Goal: Task Accomplishment & Management: Use online tool/utility

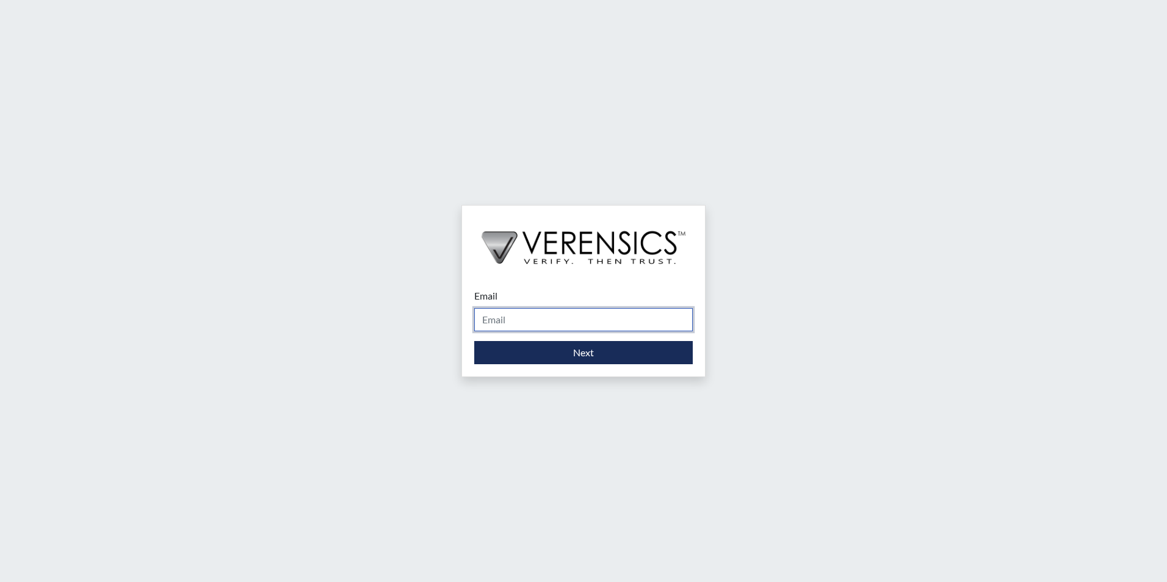
click at [541, 316] on input "Email" at bounding box center [583, 319] width 218 height 23
type input "[PERSON_NAME][EMAIL_ADDRESS][PERSON_NAME][DOMAIN_NAME]"
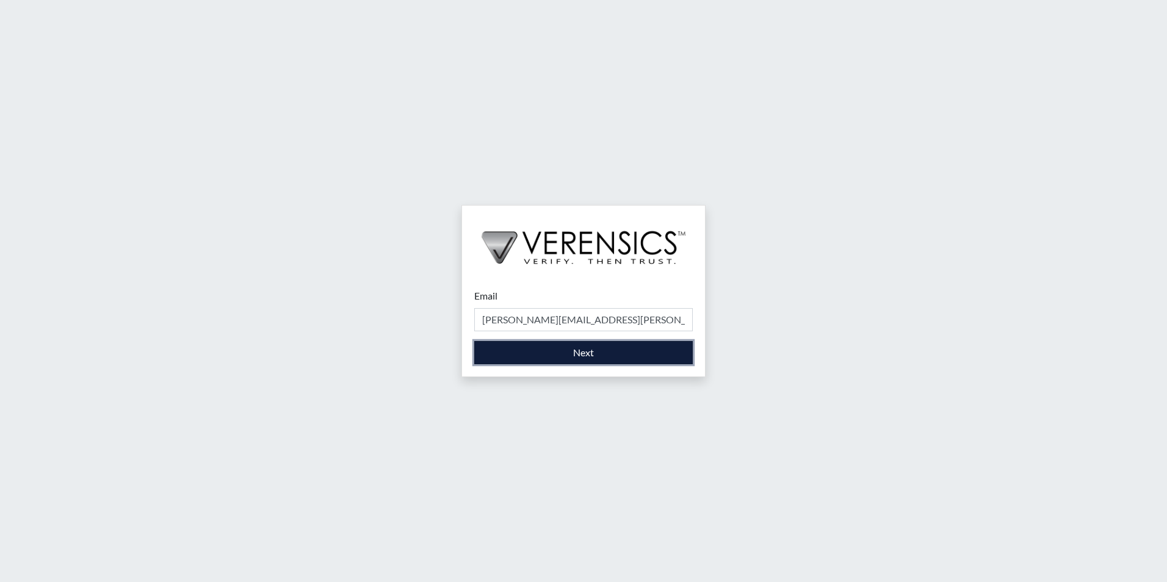
click at [558, 351] on button "Next" at bounding box center [583, 352] width 218 height 23
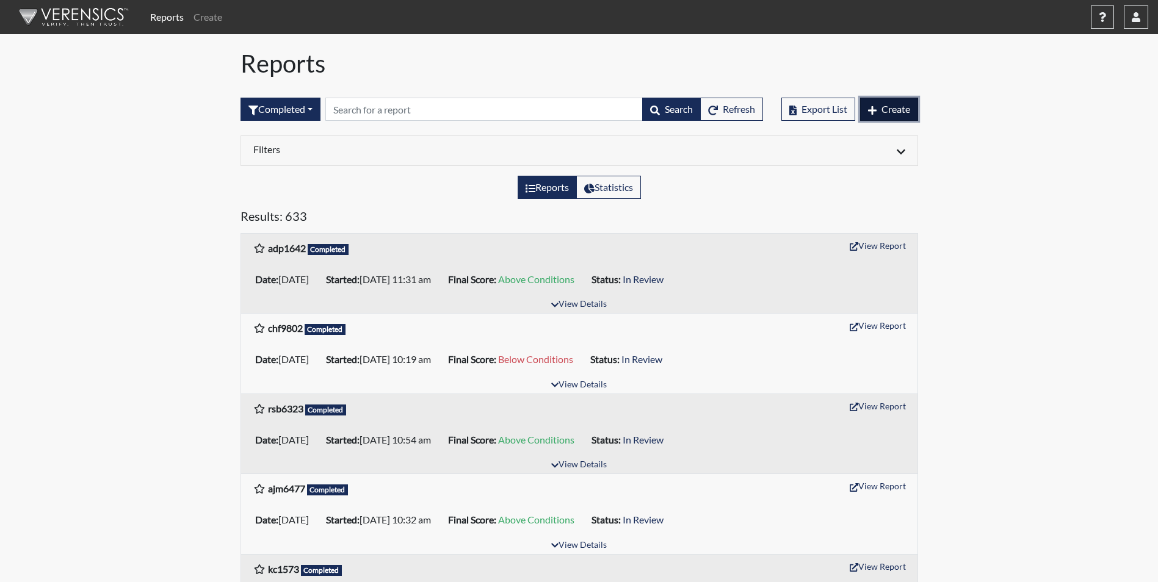
click at [883, 115] on button "Create" at bounding box center [889, 109] width 58 height 23
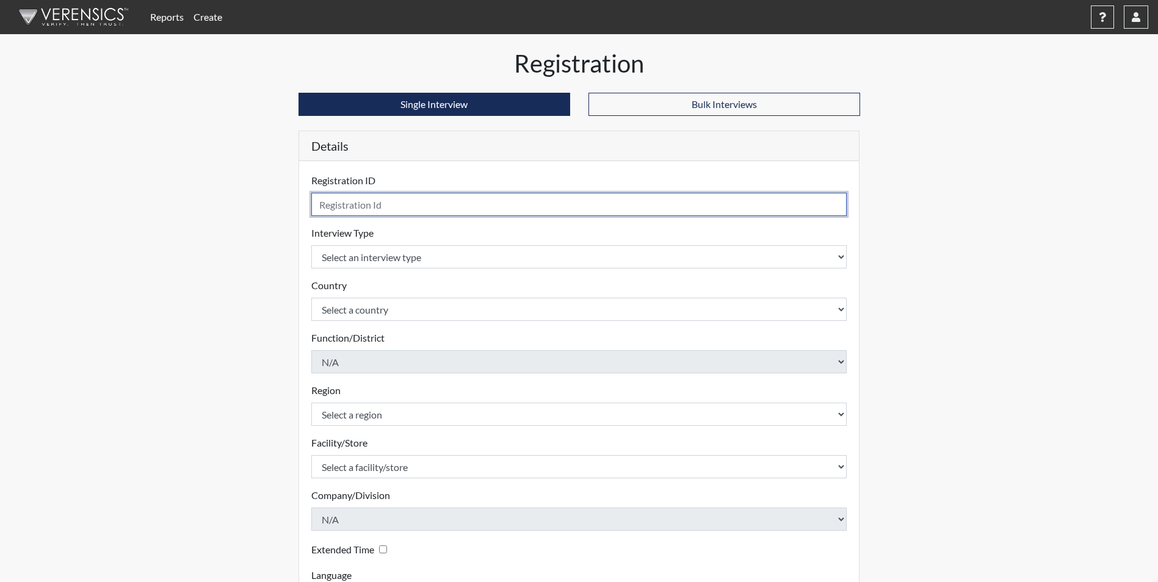
click at [414, 200] on input "text" at bounding box center [579, 204] width 536 height 23
type input "zlm3372"
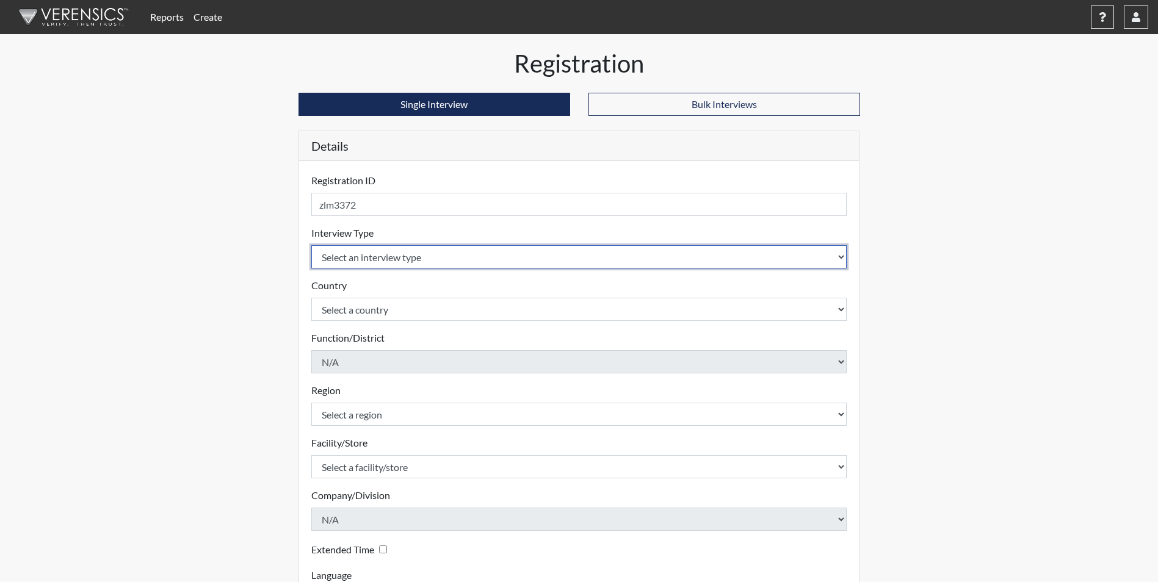
click at [386, 264] on select "Select an interview type Corrections Pre-Employment" at bounding box center [579, 256] width 536 height 23
select select "ff733e93-e1bf-11ea-9c9f-0eff0cf7eb8f"
click at [311, 245] on select "Select an interview type Corrections Pre-Employment" at bounding box center [579, 256] width 536 height 23
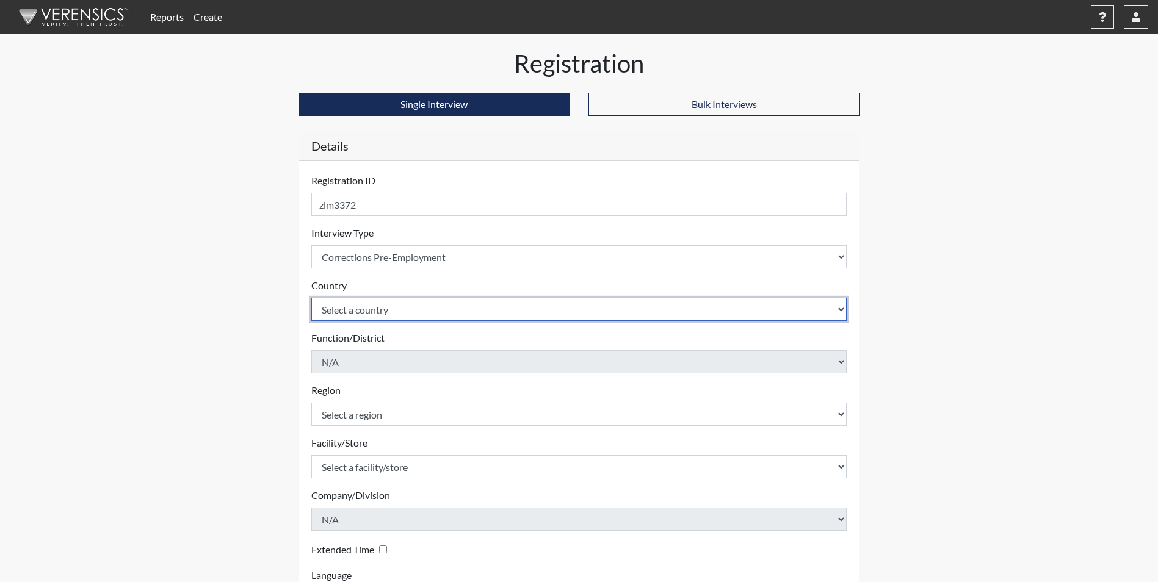
click at [377, 312] on select "Select a country [GEOGRAPHIC_DATA] [GEOGRAPHIC_DATA]" at bounding box center [579, 309] width 536 height 23
select select "united-states-of-[GEOGRAPHIC_DATA]"
click at [311, 298] on select "Select a country [GEOGRAPHIC_DATA] [GEOGRAPHIC_DATA]" at bounding box center [579, 309] width 536 height 23
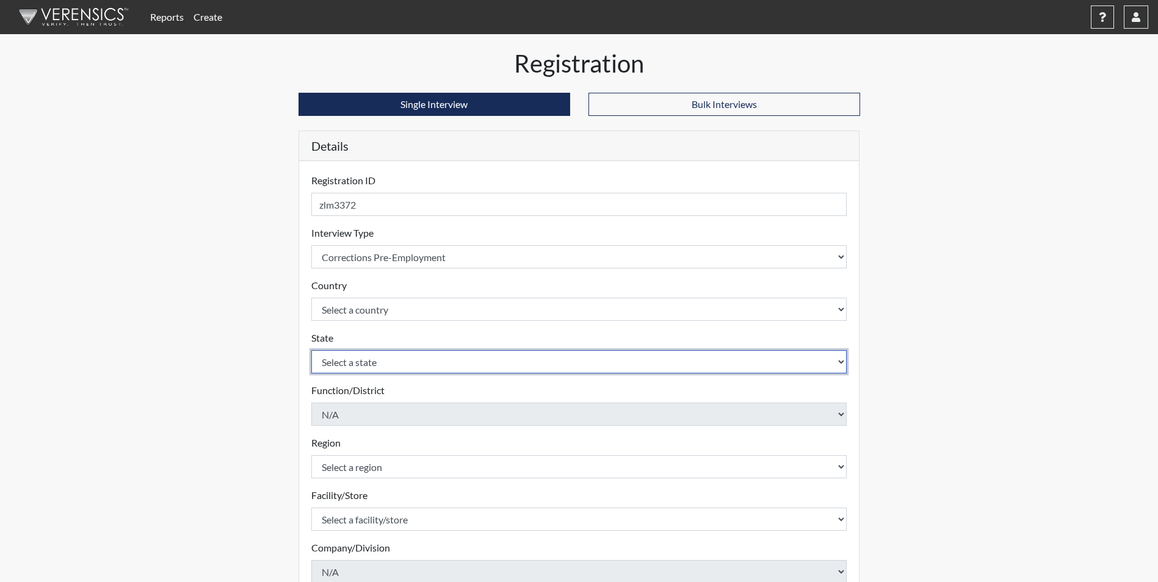
click at [361, 361] on select "Select a state [US_STATE] [US_STATE] [US_STATE] [US_STATE] [US_STATE] [US_STATE…" at bounding box center [579, 361] width 536 height 23
select select "GA"
click at [311, 350] on select "Select a state [US_STATE] [US_STATE] [US_STATE] [US_STATE] [US_STATE] [US_STATE…" at bounding box center [579, 361] width 536 height 23
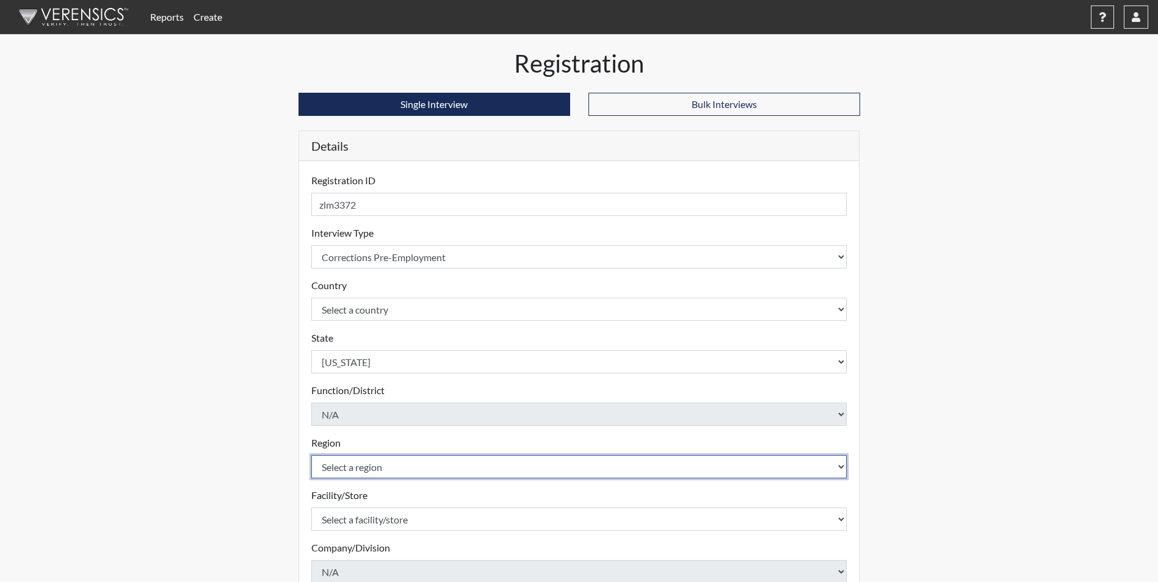
click at [351, 461] on select "Select a region [GEOGRAPHIC_DATA]" at bounding box center [579, 466] width 536 height 23
select select "51976826-f18e-4b67-8d3b-b0a0fa2f97ff"
click at [311, 455] on select "Select a region [GEOGRAPHIC_DATA]" at bounding box center [579, 466] width 536 height 23
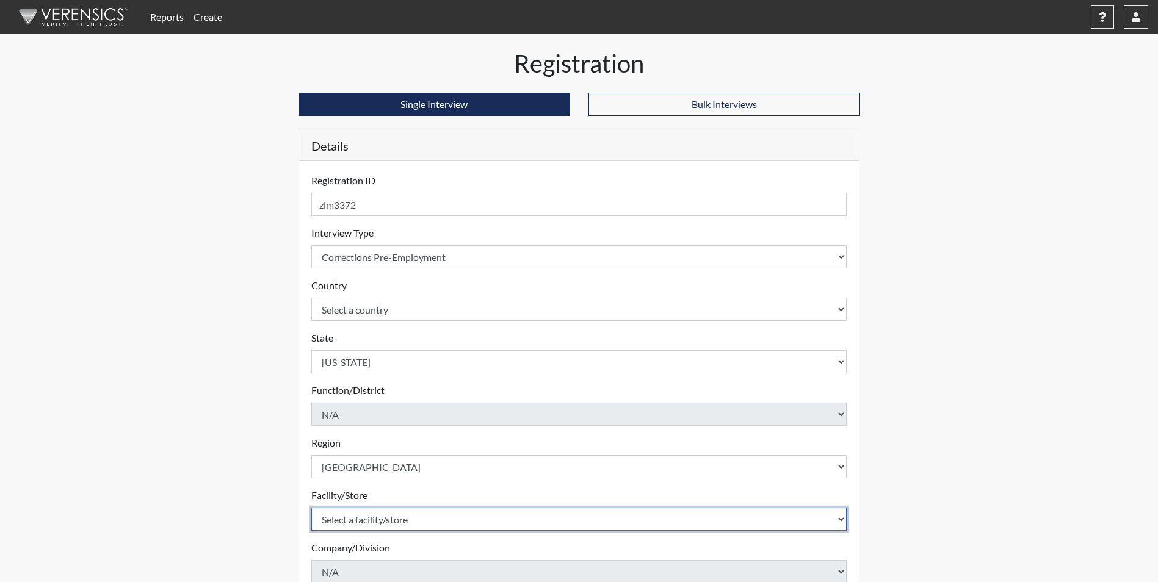
click at [353, 511] on select "Select a facility/store [PERSON_NAME] [PERSON_NAME] PSATC" at bounding box center [579, 519] width 536 height 23
select select "2bf4b575-5263-4093-9a0c-a4d6e4f1d94a"
click at [311, 508] on select "Select a facility/store [PERSON_NAME] [PERSON_NAME] PSATC" at bounding box center [579, 519] width 536 height 23
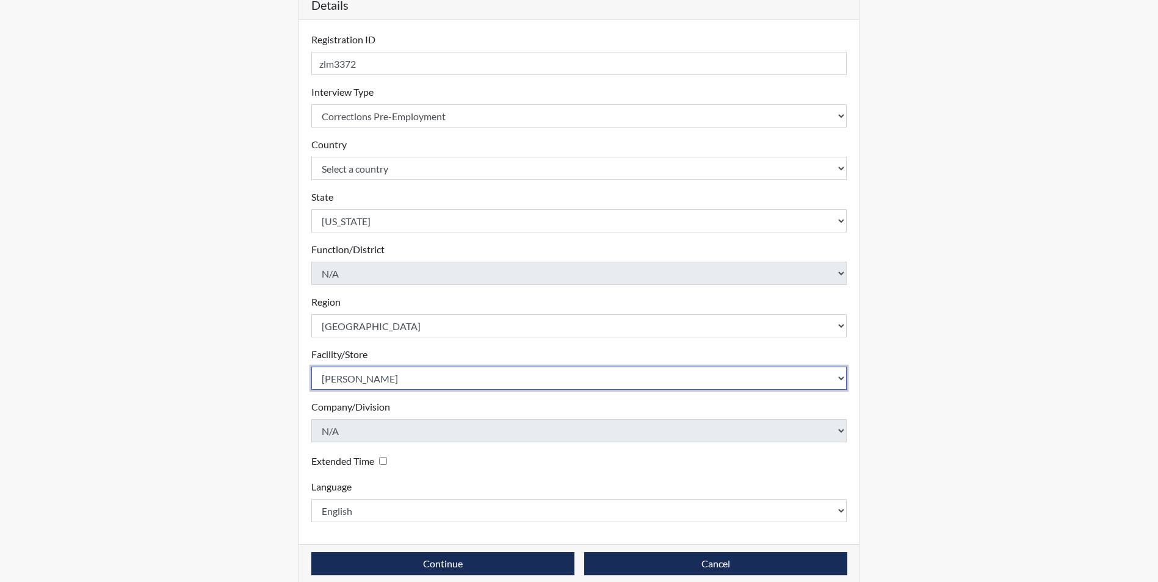
scroll to position [157, 0]
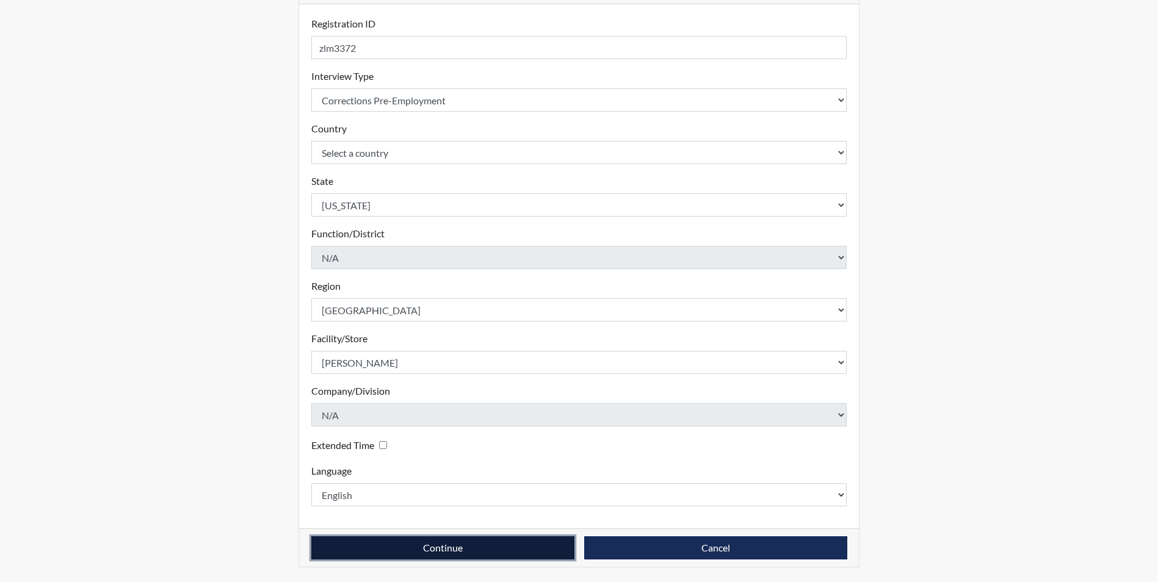
click at [450, 556] on button "Continue" at bounding box center [442, 547] width 263 height 23
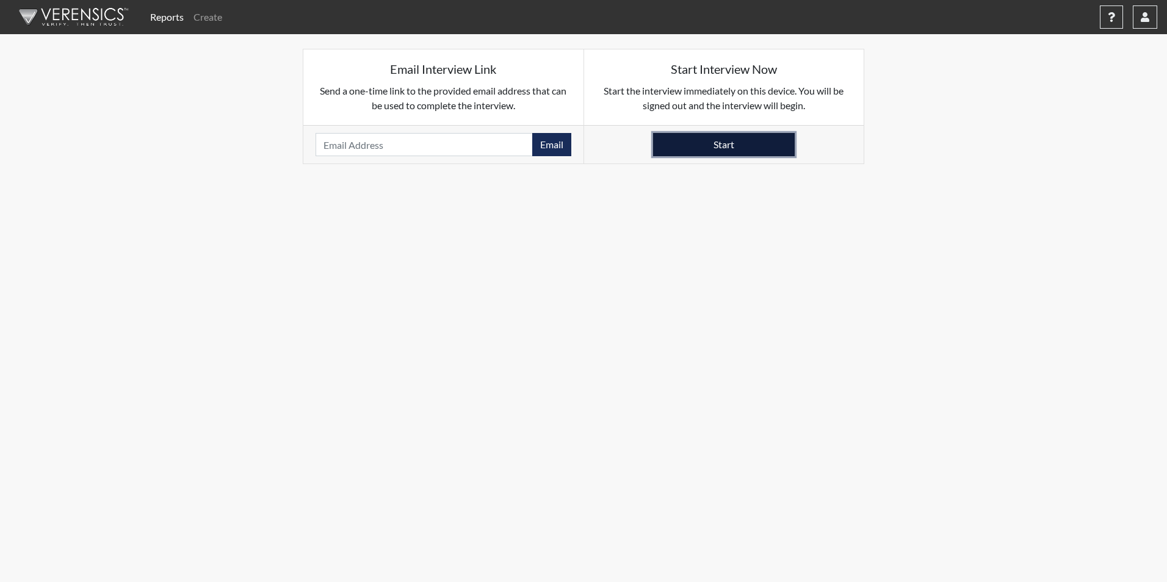
click at [763, 152] on button "Start" at bounding box center [724, 144] width 142 height 23
